Goal: Transaction & Acquisition: Purchase product/service

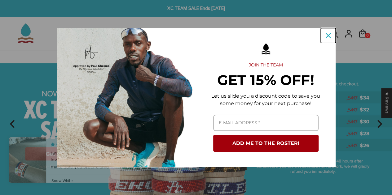
click at [327, 34] on icon "close icon" at bounding box center [327, 35] width 5 height 5
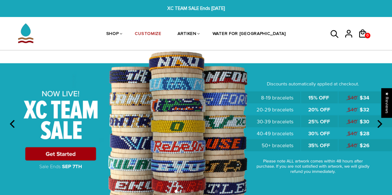
click at [71, 154] on img at bounding box center [196, 122] width 392 height 145
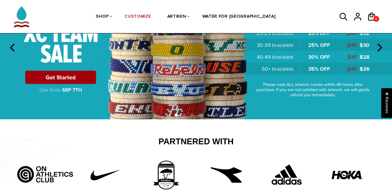
scroll to position [62, 0]
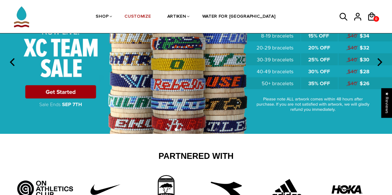
click at [69, 91] on img at bounding box center [196, 61] width 392 height 145
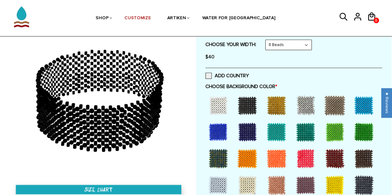
scroll to position [155, 0]
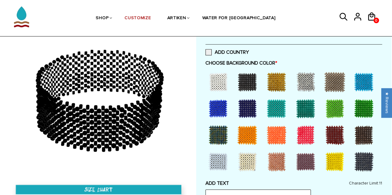
click at [250, 81] on div at bounding box center [247, 82] width 25 height 25
click at [209, 52] on span at bounding box center [208, 52] width 6 height 6
click at [249, 50] on input "ADD COUNTRY" at bounding box center [249, 50] width 0 height 0
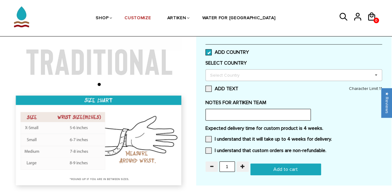
click at [215, 74] on div "Select Country" at bounding box center [228, 75] width 40 height 7
click at [210, 50] on span at bounding box center [208, 52] width 6 height 6
click at [249, 50] on input "ADD COUNTRY" at bounding box center [249, 50] width 0 height 0
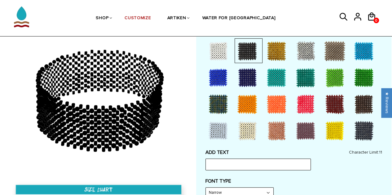
scroll to position [217, 0]
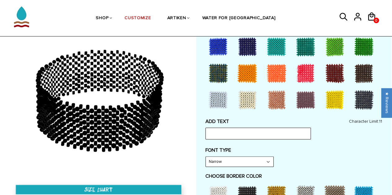
click at [222, 134] on input "text" at bounding box center [257, 134] width 105 height 12
type input "GBURY XC"
click at [286, 155] on div "FONT TYPE Narrow Narrow Bold" at bounding box center [293, 157] width 176 height 20
click at [267, 162] on select "Narrow Bold" at bounding box center [239, 162] width 67 height 10
select select "Bold"
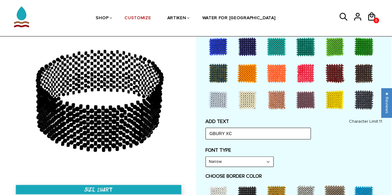
click at [206, 157] on select "Narrow Bold" at bounding box center [239, 162] width 67 height 10
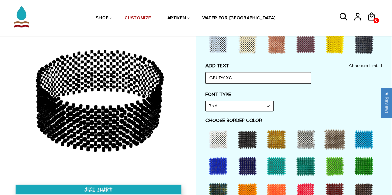
scroll to position [279, 0]
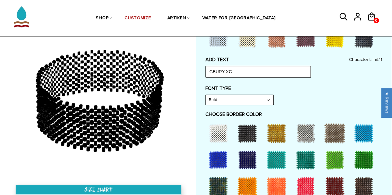
click at [216, 157] on div at bounding box center [218, 160] width 25 height 25
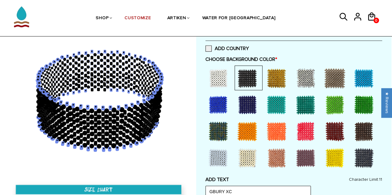
scroll to position [124, 0]
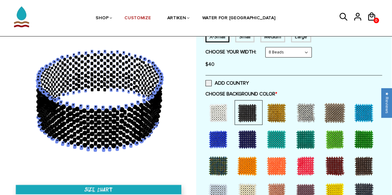
click at [219, 140] on div at bounding box center [218, 139] width 25 height 25
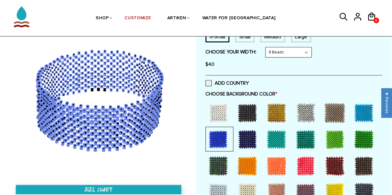
click at [246, 133] on div at bounding box center [247, 139] width 25 height 25
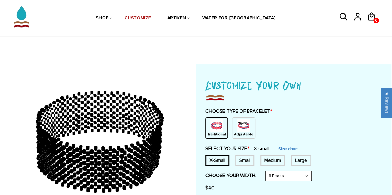
scroll to position [31, 0]
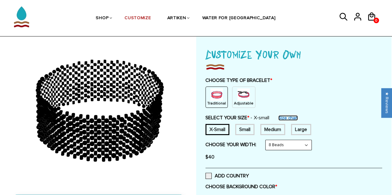
click at [287, 116] on link "Size chart" at bounding box center [288, 117] width 20 height 5
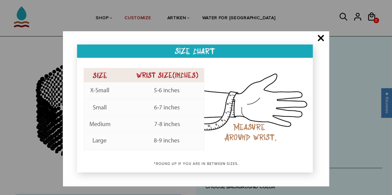
click at [320, 39] on span "×" at bounding box center [321, 39] width 8 height 6
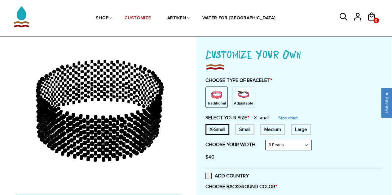
click at [307, 146] on select "8 Beads 6 Beads 10 Beads" at bounding box center [288, 145] width 46 height 10
click at [270, 128] on div "Medium" at bounding box center [272, 129] width 25 height 11
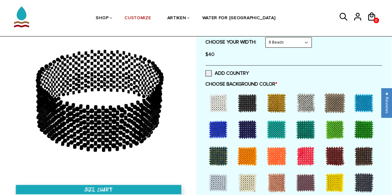
scroll to position [155, 0]
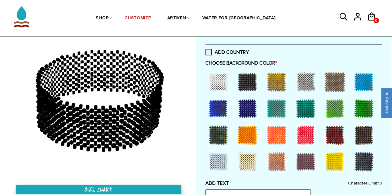
click at [251, 106] on div at bounding box center [247, 108] width 25 height 25
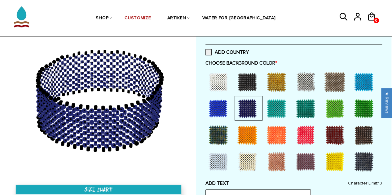
click at [251, 106] on div at bounding box center [247, 108] width 25 height 25
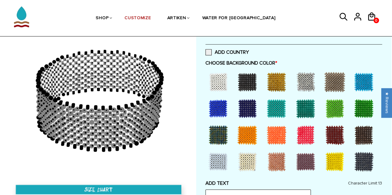
click at [244, 107] on div at bounding box center [247, 108] width 25 height 25
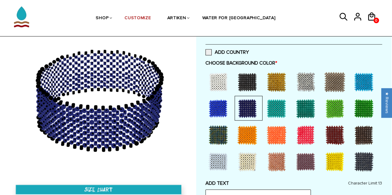
click at [247, 132] on div at bounding box center [247, 135] width 25 height 25
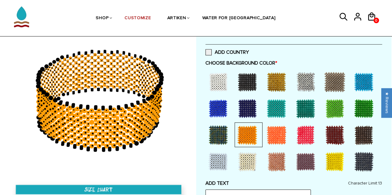
click at [217, 130] on div at bounding box center [218, 135] width 25 height 25
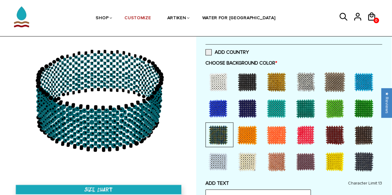
click at [220, 106] on div at bounding box center [218, 108] width 25 height 25
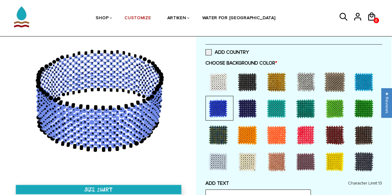
click at [245, 108] on div at bounding box center [247, 108] width 25 height 25
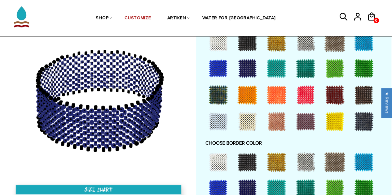
scroll to position [371, 0]
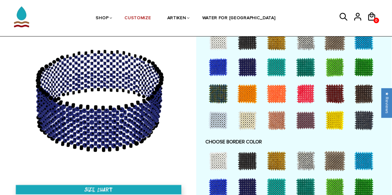
click at [247, 158] on div at bounding box center [247, 161] width 25 height 25
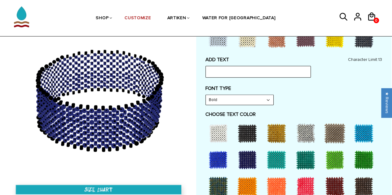
scroll to position [248, 0]
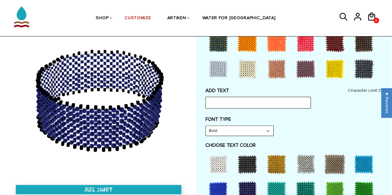
click at [272, 129] on select "Bold" at bounding box center [239, 131] width 67 height 10
click at [270, 129] on select "Bold" at bounding box center [239, 131] width 67 height 10
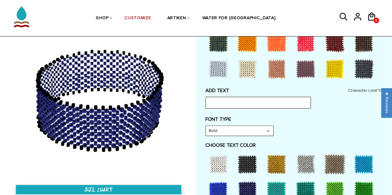
click at [231, 127] on select "Bold" at bounding box center [239, 131] width 67 height 10
click at [217, 127] on select "Bold" at bounding box center [239, 131] width 67 height 10
click at [221, 99] on input "text" at bounding box center [257, 103] width 105 height 12
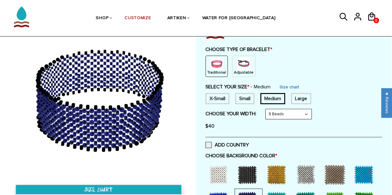
scroll to position [93, 0]
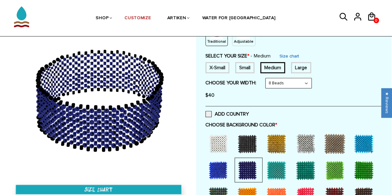
type input "GXC"
click at [280, 144] on div at bounding box center [276, 144] width 25 height 25
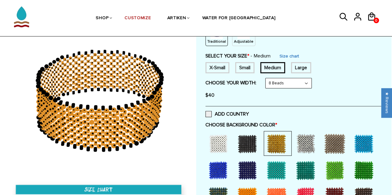
click at [251, 167] on div at bounding box center [247, 170] width 25 height 25
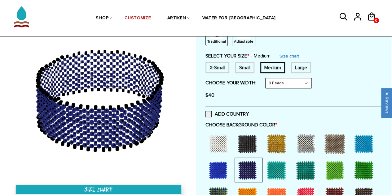
click at [220, 169] on div at bounding box center [218, 170] width 25 height 25
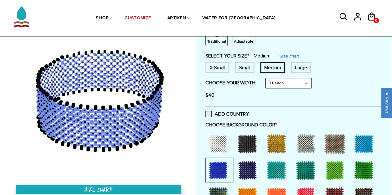
click at [246, 167] on div at bounding box center [247, 170] width 25 height 25
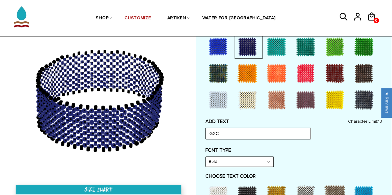
scroll to position [248, 0]
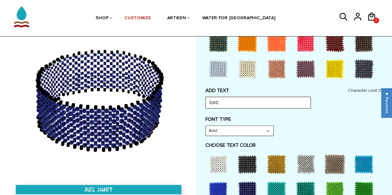
click at [232, 106] on input "GXC" at bounding box center [257, 103] width 105 height 12
click at [232, 129] on select "Bold" at bounding box center [239, 131] width 67 height 10
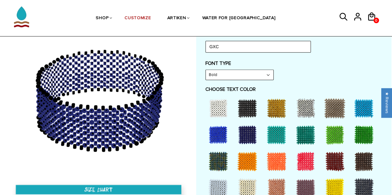
scroll to position [310, 0]
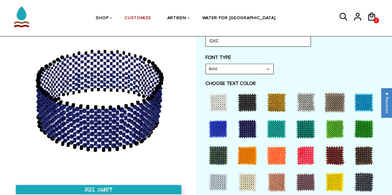
click at [219, 176] on div at bounding box center [218, 182] width 25 height 25
click at [218, 178] on div at bounding box center [218, 182] width 25 height 25
click at [218, 96] on div at bounding box center [218, 102] width 25 height 25
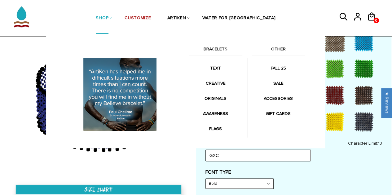
scroll to position [124, 0]
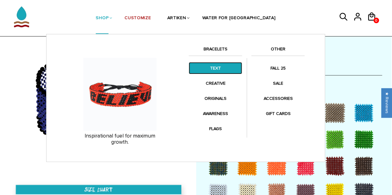
click at [212, 68] on link "TEXT" at bounding box center [215, 68] width 53 height 12
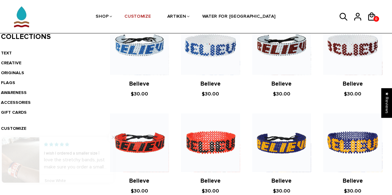
scroll to position [186, 0]
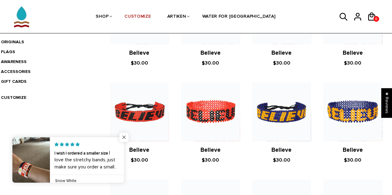
click at [123, 137] on span "Close popup widget" at bounding box center [123, 137] width 9 height 9
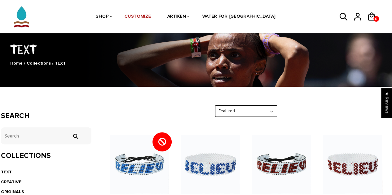
scroll to position [67, 0]
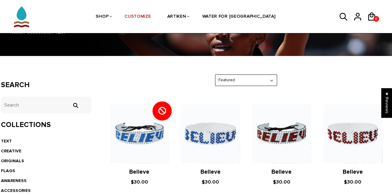
click at [269, 78] on select "Featured Best Selling $ Low to High $ High to Low Z-A A-Z Oldest to Newest Newe…" at bounding box center [245, 80] width 61 height 11
click at [268, 79] on select "Featured Best Selling $ Low to High $ High to Low Z-A A-Z Oldest to Newest Newe…" at bounding box center [245, 80] width 61 height 11
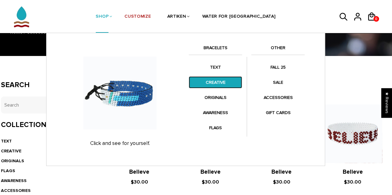
click at [214, 81] on link "CREATIVE" at bounding box center [215, 82] width 53 height 12
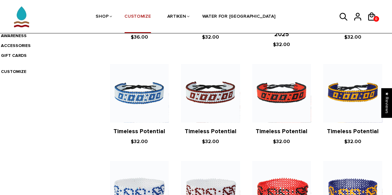
scroll to position [173, 0]
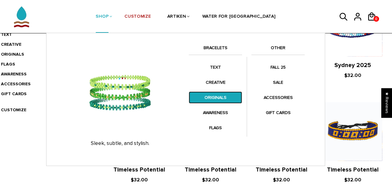
click at [213, 96] on link "ORIGINALS" at bounding box center [215, 98] width 53 height 12
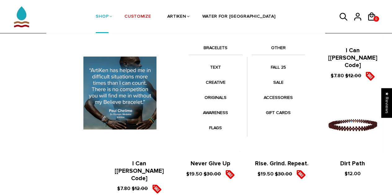
scroll to position [217, 0]
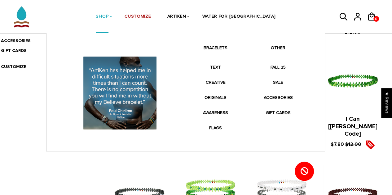
click at [108, 16] on link "SHOP" at bounding box center [102, 17] width 13 height 33
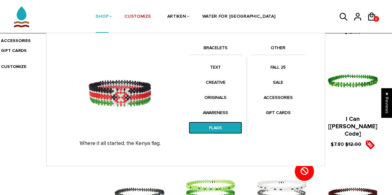
click at [214, 125] on link "FLAGS" at bounding box center [215, 128] width 53 height 12
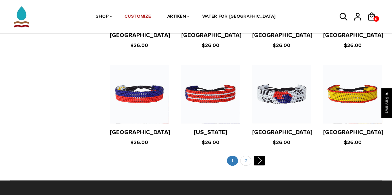
scroll to position [1207, 0]
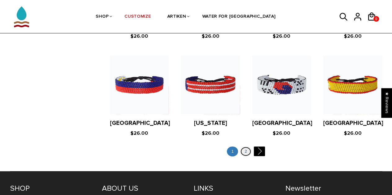
click at [247, 147] on link "2" at bounding box center [245, 152] width 11 height 10
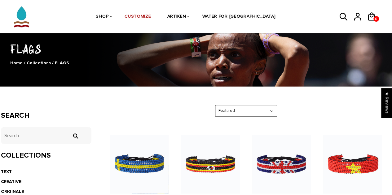
scroll to position [31, 0]
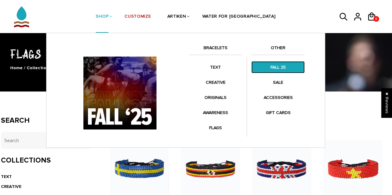
click at [272, 66] on link "FALL 25" at bounding box center [277, 67] width 53 height 12
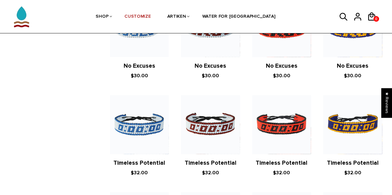
scroll to position [310, 0]
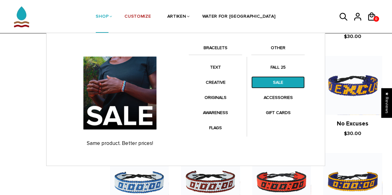
click at [277, 83] on link "SALE" at bounding box center [277, 82] width 53 height 12
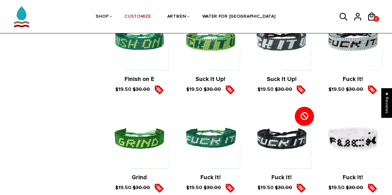
scroll to position [310, 0]
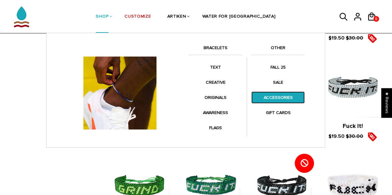
click at [269, 94] on link "ACCESSORIES" at bounding box center [277, 98] width 53 height 12
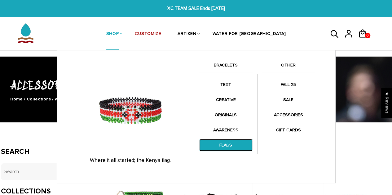
click at [228, 145] on link "FLAGS" at bounding box center [225, 145] width 53 height 12
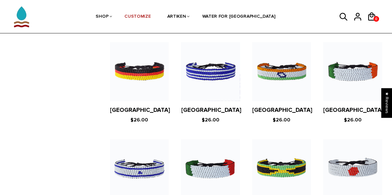
scroll to position [960, 0]
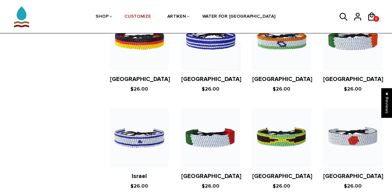
click at [214, 123] on figure at bounding box center [210, 138] width 59 height 59
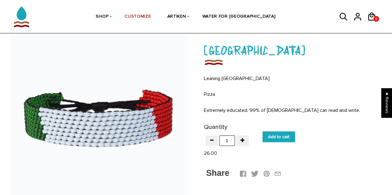
scroll to position [31, 0]
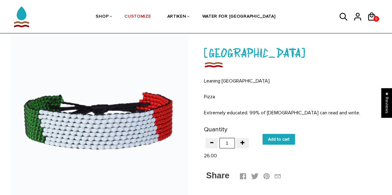
click at [152, 120] on img at bounding box center [99, 121] width 178 height 178
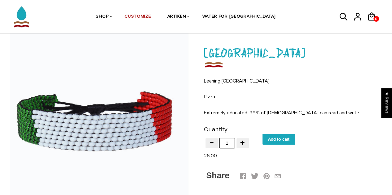
click at [151, 120] on div at bounding box center [99, 121] width 178 height 178
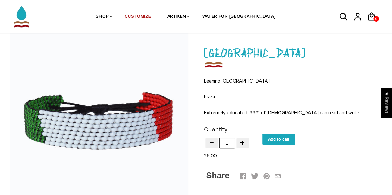
click at [151, 120] on img at bounding box center [99, 121] width 178 height 178
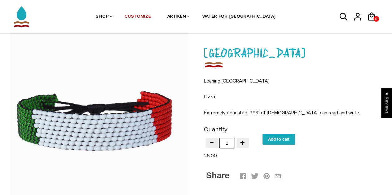
click at [151, 120] on div at bounding box center [99, 121] width 178 height 178
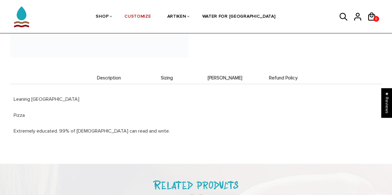
scroll to position [186, 0]
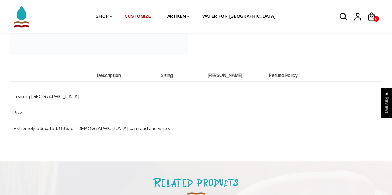
click at [163, 75] on span "Sizing" at bounding box center [166, 75] width 55 height 5
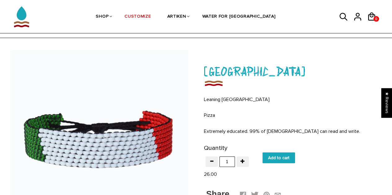
scroll to position [0, 0]
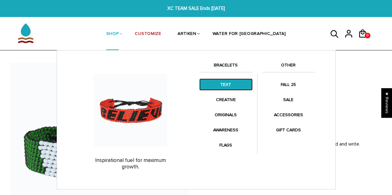
click at [221, 84] on link "TEXT" at bounding box center [225, 85] width 53 height 12
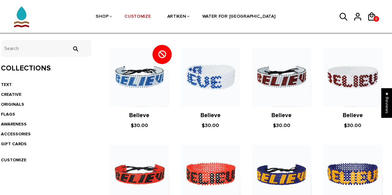
scroll to position [124, 0]
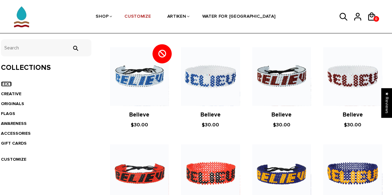
click at [9, 84] on link "TEXT" at bounding box center [6, 83] width 11 height 5
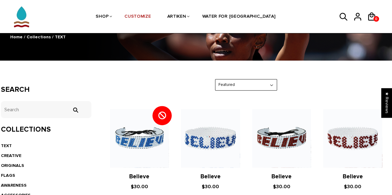
scroll to position [93, 0]
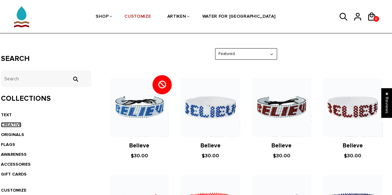
click at [15, 124] on link "CREATIVE" at bounding box center [11, 124] width 20 height 5
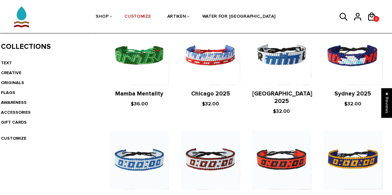
scroll to position [142, 0]
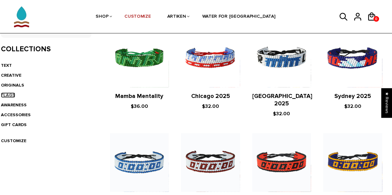
click at [11, 93] on link "FLAGS" at bounding box center [8, 95] width 14 height 5
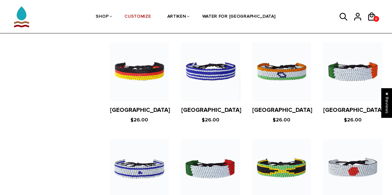
scroll to position [960, 0]
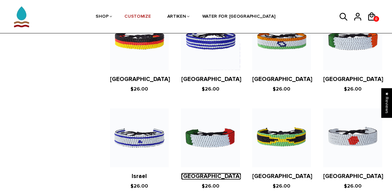
click at [206, 173] on link "[GEOGRAPHIC_DATA]" at bounding box center [211, 176] width 60 height 7
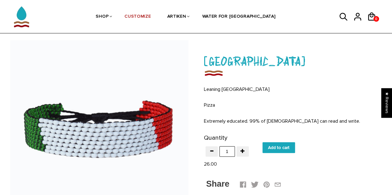
scroll to position [31, 0]
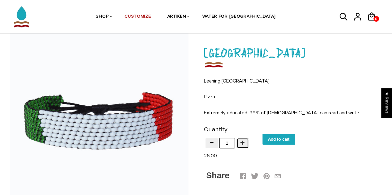
click at [243, 141] on span "button" at bounding box center [242, 143] width 4 height 4
type input "2"
click at [276, 139] on input "Add to cart" at bounding box center [278, 139] width 33 height 11
type input "Add to cart"
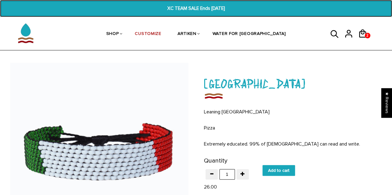
click at [206, 6] on span "XC TEAM SALE Ends [DATE]" at bounding box center [195, 8] width 149 height 7
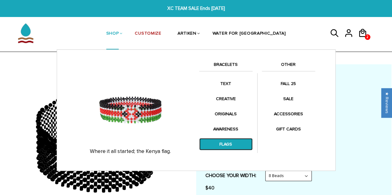
click at [227, 144] on link "FLAGS" at bounding box center [225, 144] width 53 height 12
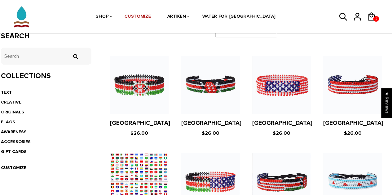
scroll to position [217, 0]
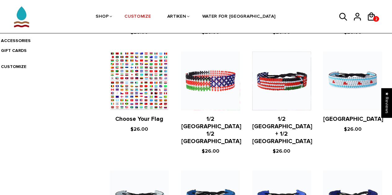
click at [155, 86] on figure at bounding box center [139, 81] width 59 height 59
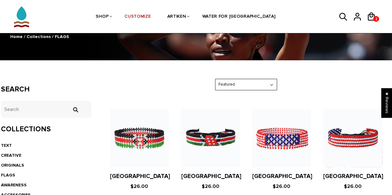
scroll to position [62, 0]
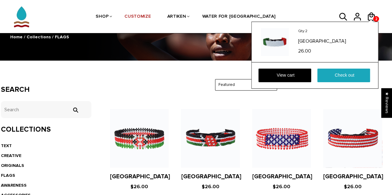
drag, startPoint x: 373, startPoint y: 18, endPoint x: 378, endPoint y: 18, distance: 5.0
click at [378, 18] on div "2 2 Qty: 2 [GEOGRAPHIC_DATA] 26.00 View cart Check out" at bounding box center [376, 16] width 20 height 15
click at [334, 75] on link "Check out" at bounding box center [343, 76] width 53 height 14
click at [290, 72] on link "View cart" at bounding box center [284, 76] width 53 height 14
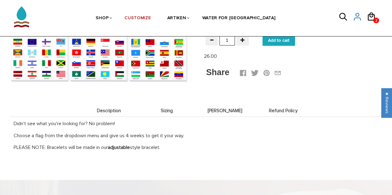
scroll to position [62, 0]
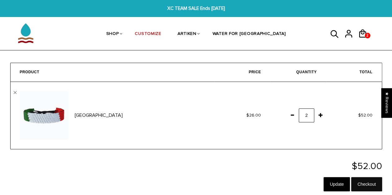
click at [366, 186] on input "Checkout" at bounding box center [366, 184] width 31 height 14
